Goal: Navigation & Orientation: Find specific page/section

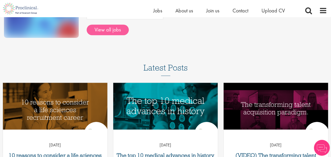
scroll to position [105, 0]
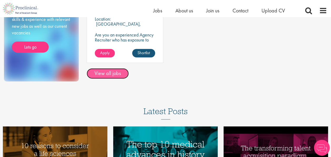
click at [110, 76] on link "View all jobs" at bounding box center [108, 73] width 42 height 11
